Goal: Information Seeking & Learning: Learn about a topic

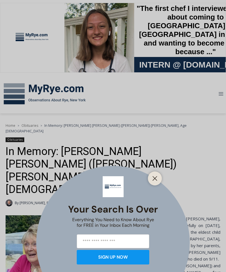
click at [162, 174] on div "Your Search is Over Everything You Need to Know About Rye for FREE in Your Inbo…" at bounding box center [113, 136] width 226 height 272
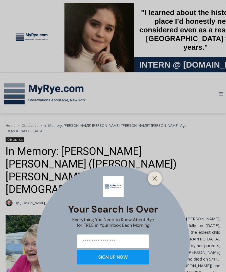
click at [157, 178] on icon "Close" at bounding box center [154, 178] width 5 height 5
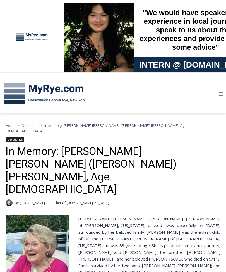
click at [223, 96] on icon "Toggle Menu" at bounding box center [221, 94] width 6 height 6
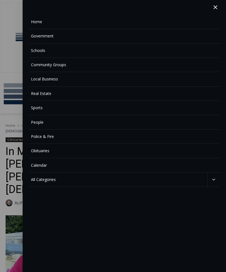
click at [40, 24] on link "Home" at bounding box center [124, 22] width 191 height 14
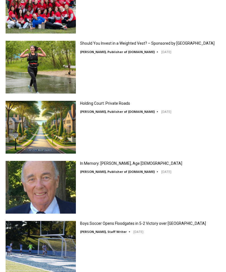
scroll to position [825, 0]
click at [121, 164] on link "In Memory: Richard Allen Hynson, Age 93" at bounding box center [131, 163] width 102 height 5
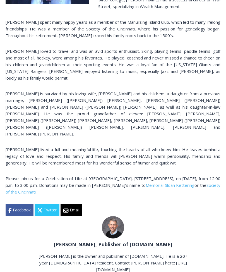
scroll to position [264, 0]
